Goal: Information Seeking & Learning: Learn about a topic

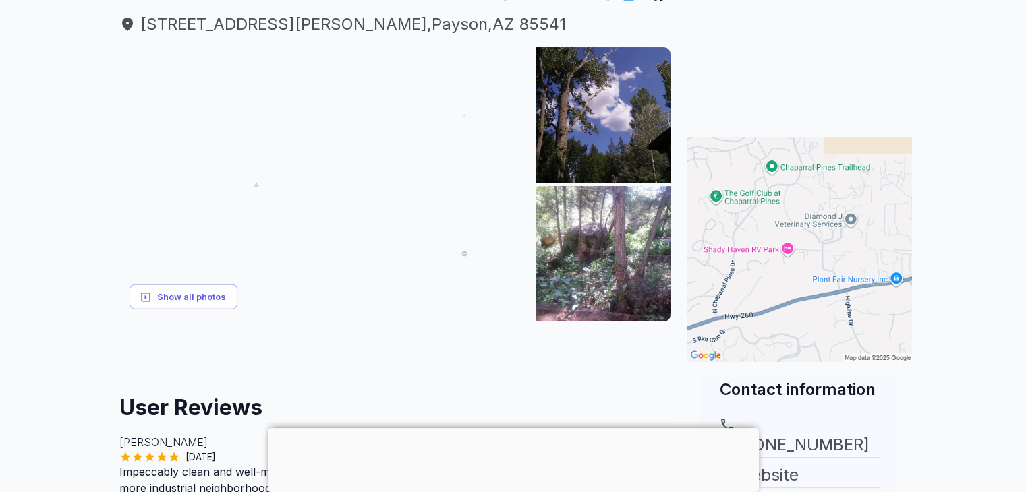
scroll to position [161, 0]
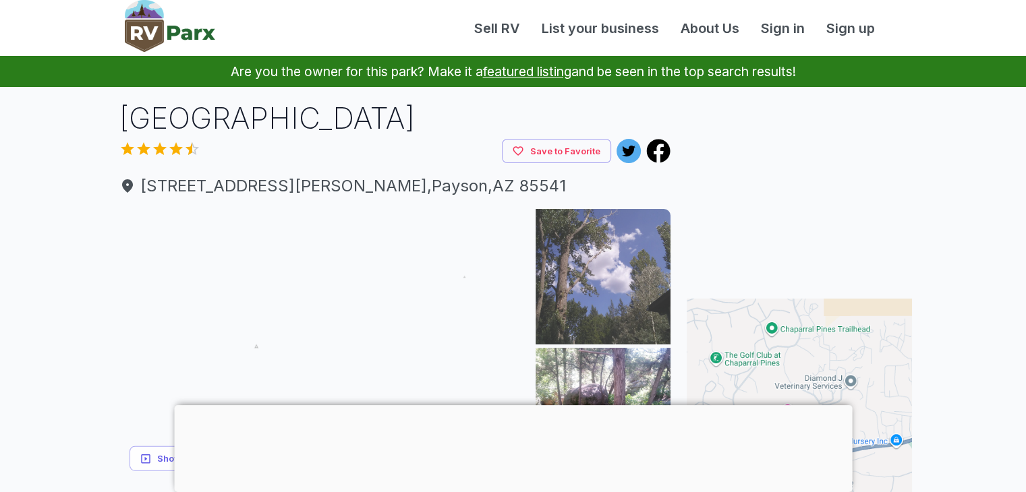
click at [614, 290] on img at bounding box center [603, 277] width 136 height 136
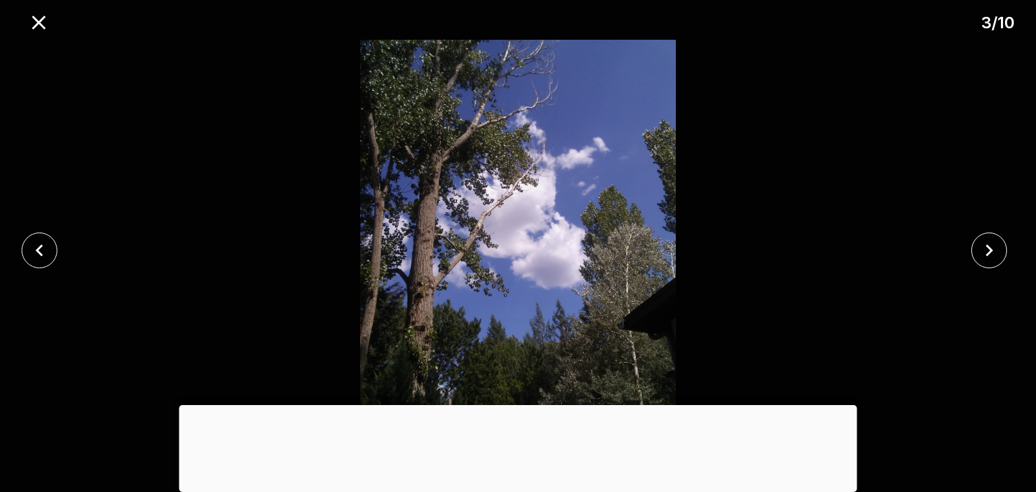
click at [614, 290] on img at bounding box center [517, 250] width 863 height 421
click at [997, 243] on icon "close" at bounding box center [989, 251] width 24 height 24
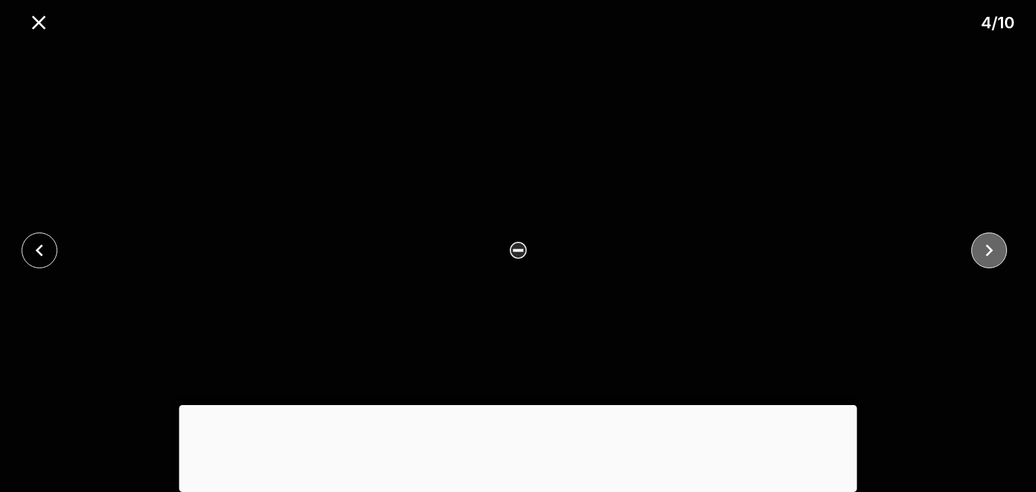
click at [997, 243] on icon "close" at bounding box center [989, 251] width 24 height 24
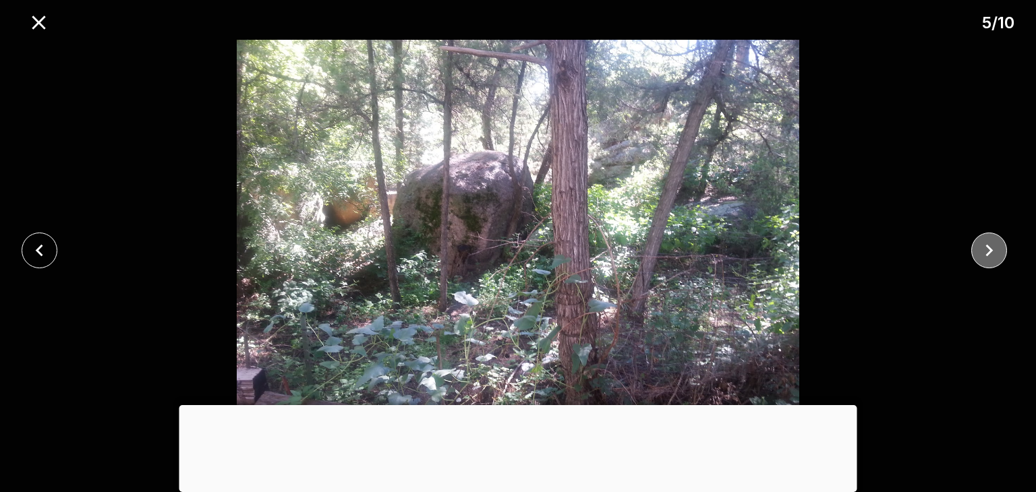
click at [988, 241] on icon "close" at bounding box center [989, 251] width 24 height 24
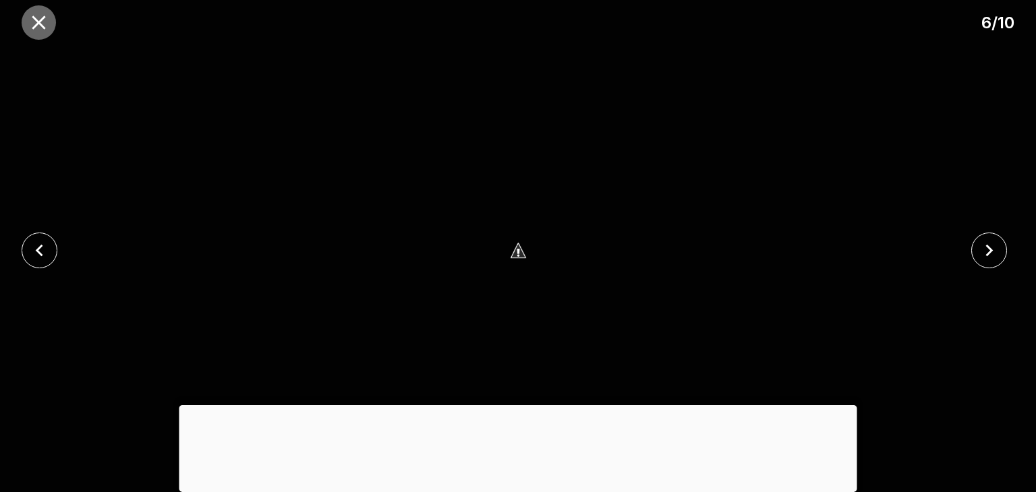
click at [35, 22] on icon "close" at bounding box center [39, 23] width 24 height 24
